Goal: Task Accomplishment & Management: Use online tool/utility

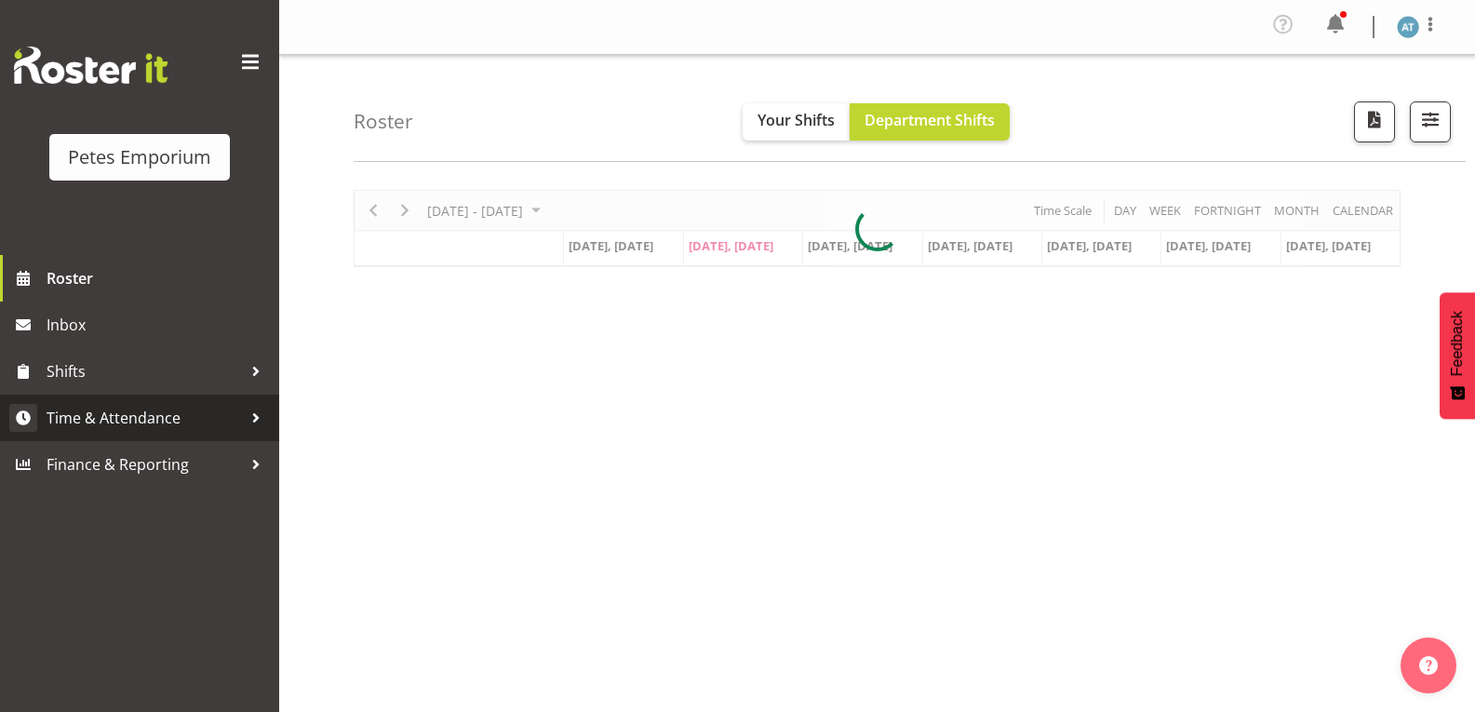
click at [212, 426] on span "Time & Attendance" at bounding box center [144, 418] width 195 height 28
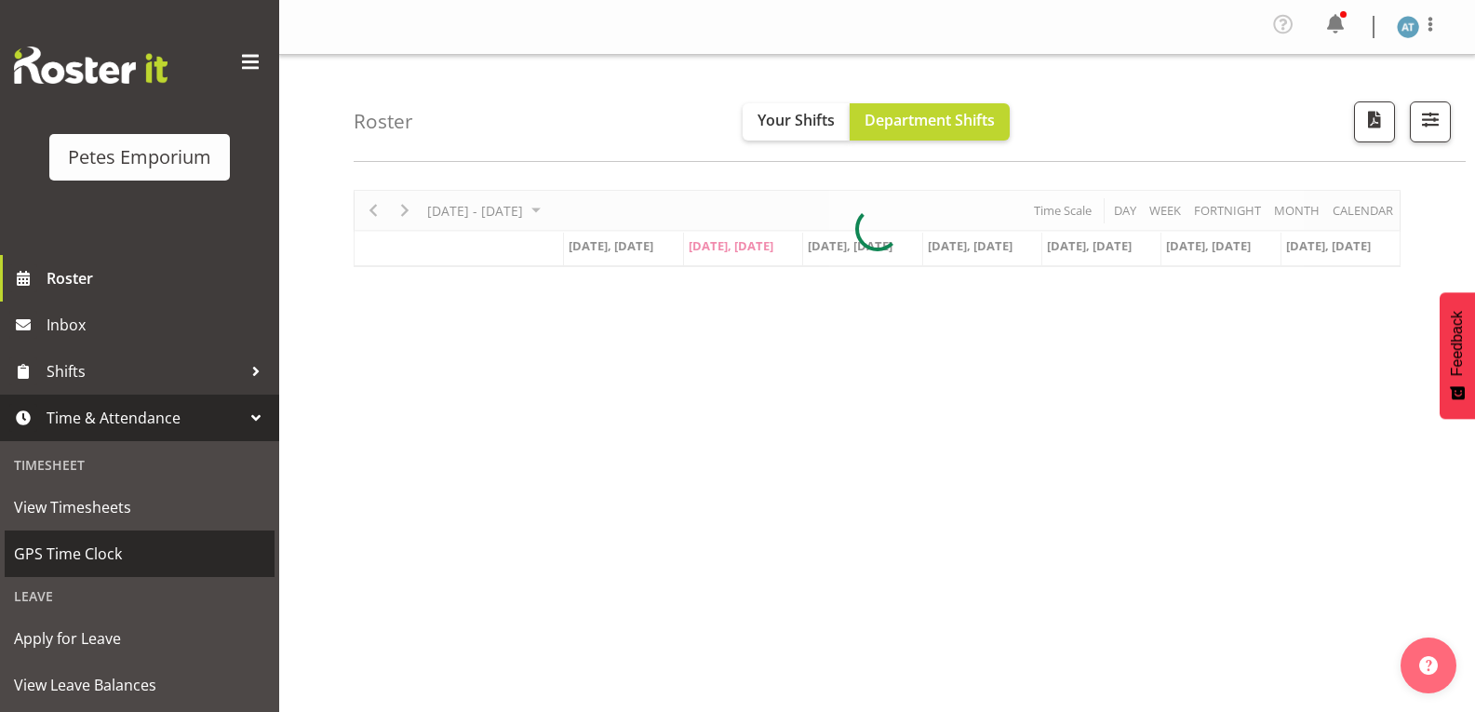
click at [180, 557] on span "GPS Time Clock" at bounding box center [139, 554] width 251 height 28
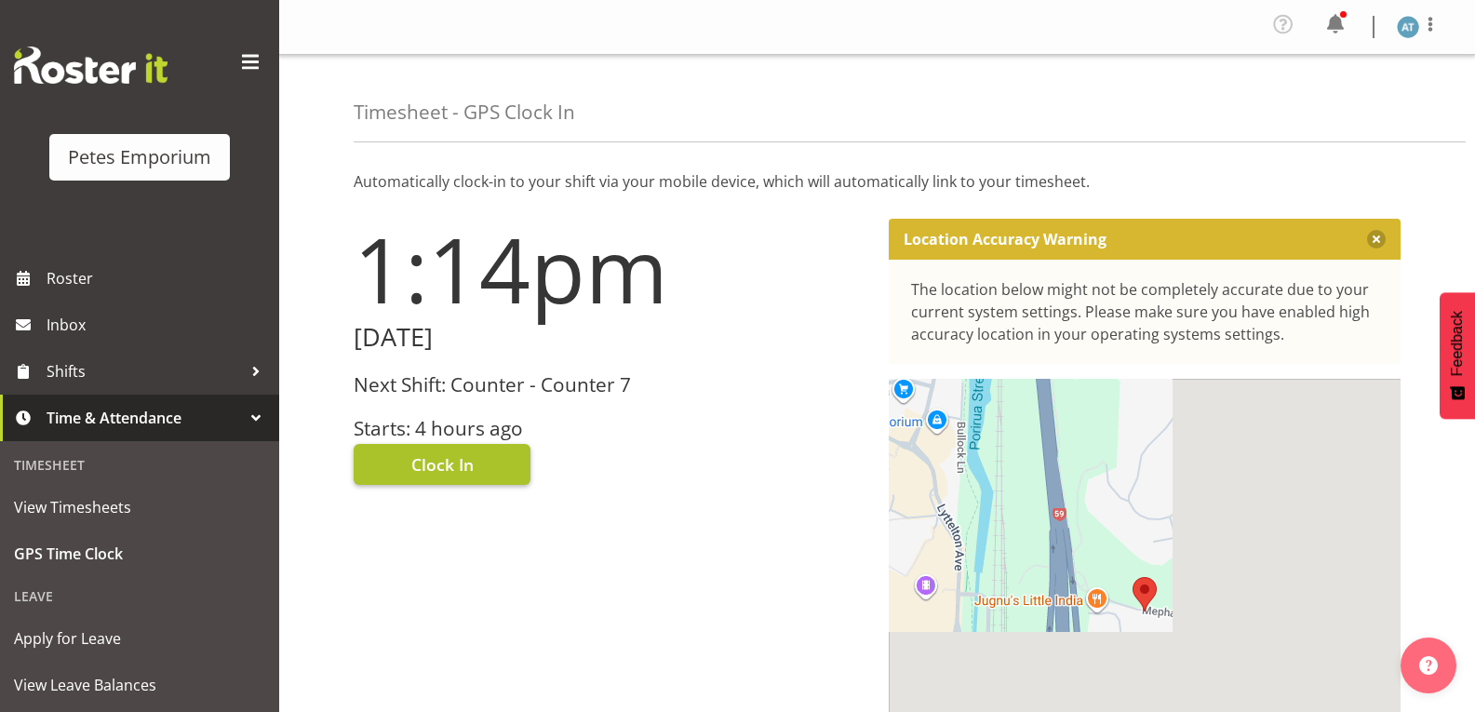
click at [465, 474] on span "Clock In" at bounding box center [442, 464] width 62 height 24
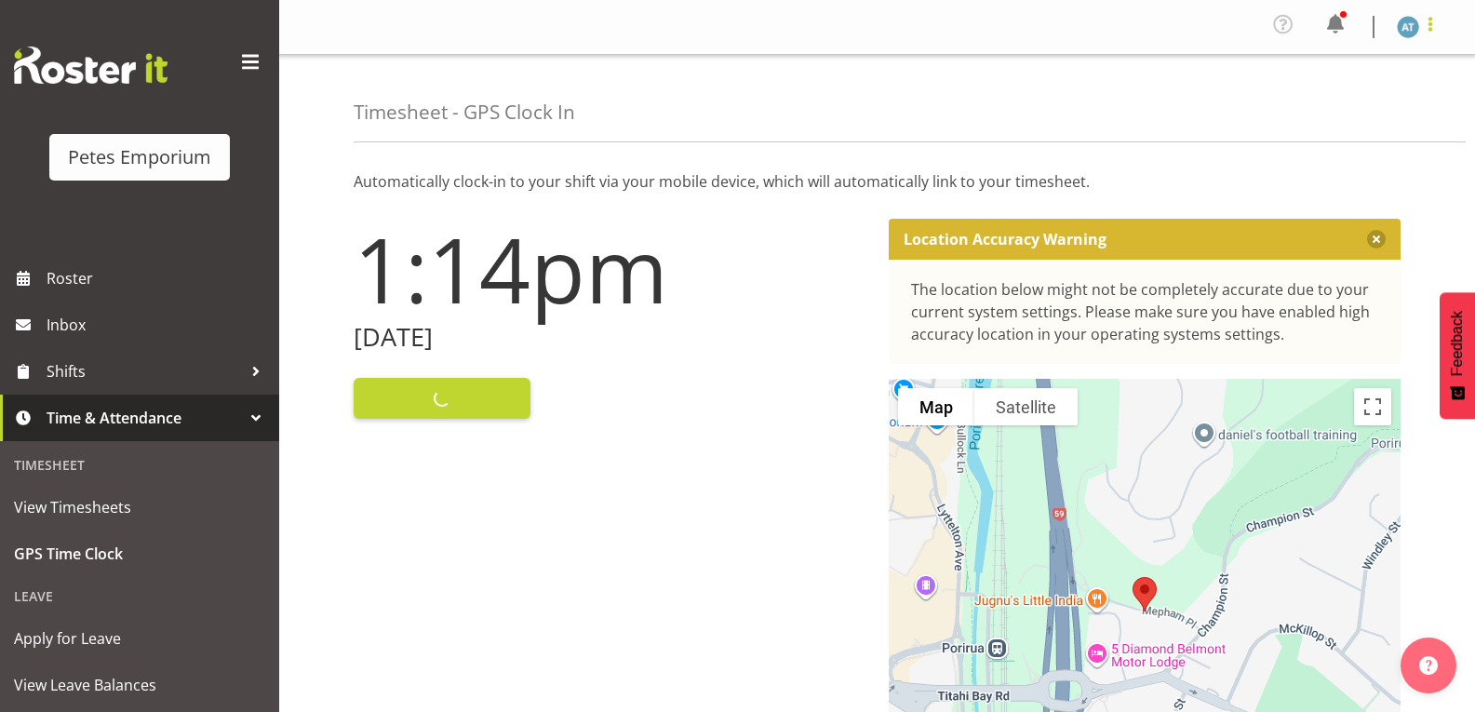
click at [1436, 33] on span at bounding box center [1430, 24] width 22 height 22
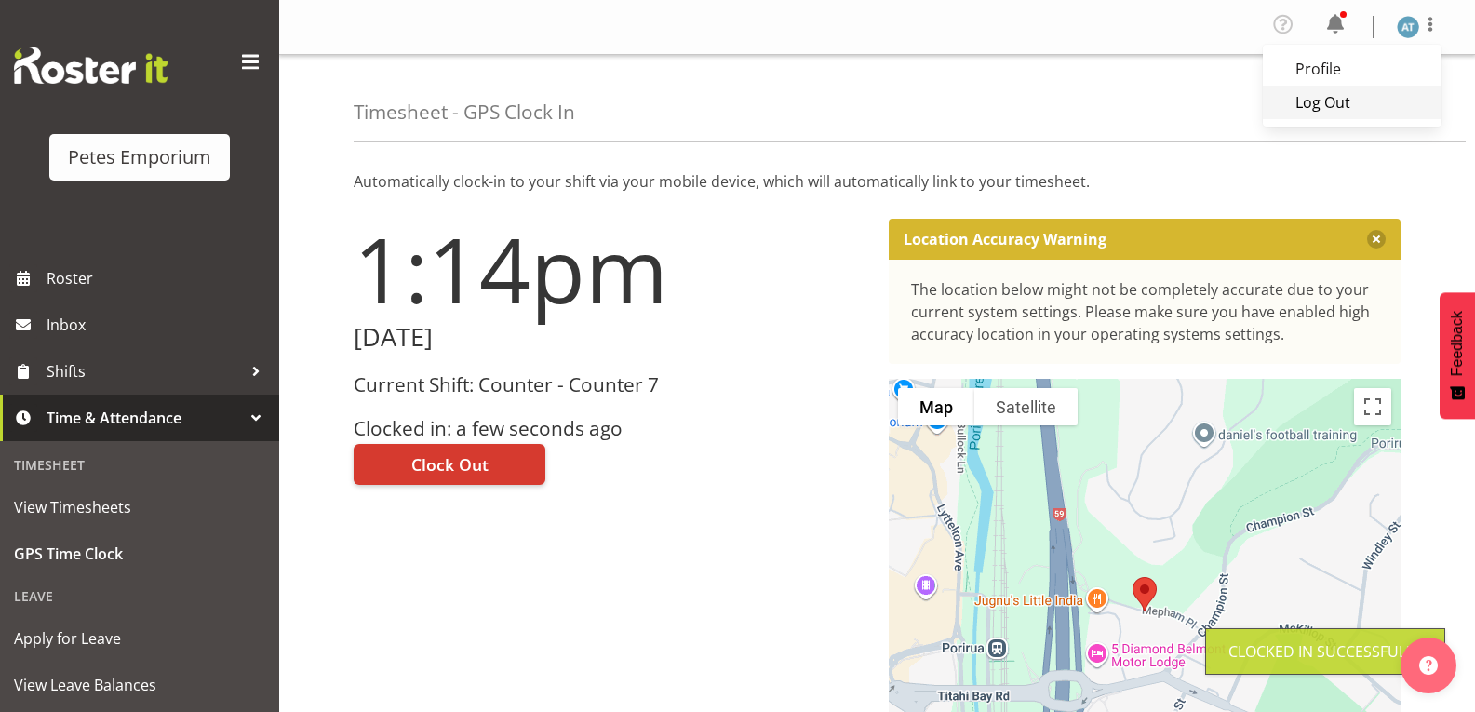
click at [1367, 96] on link "Log Out" at bounding box center [1351, 102] width 179 height 33
